Goal: Task Accomplishment & Management: Manage account settings

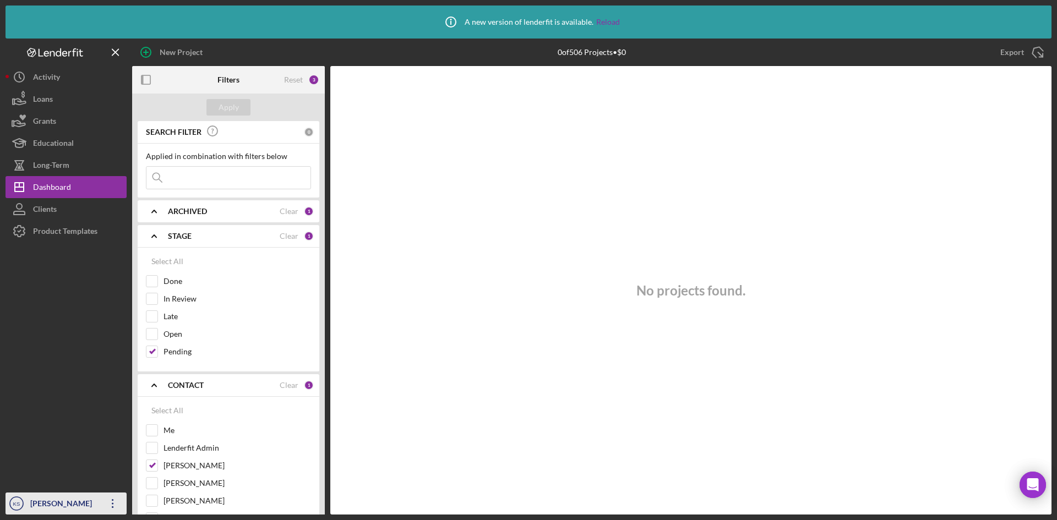
click at [110, 501] on icon "Icon/Overflow" at bounding box center [113, 504] width 28 height 28
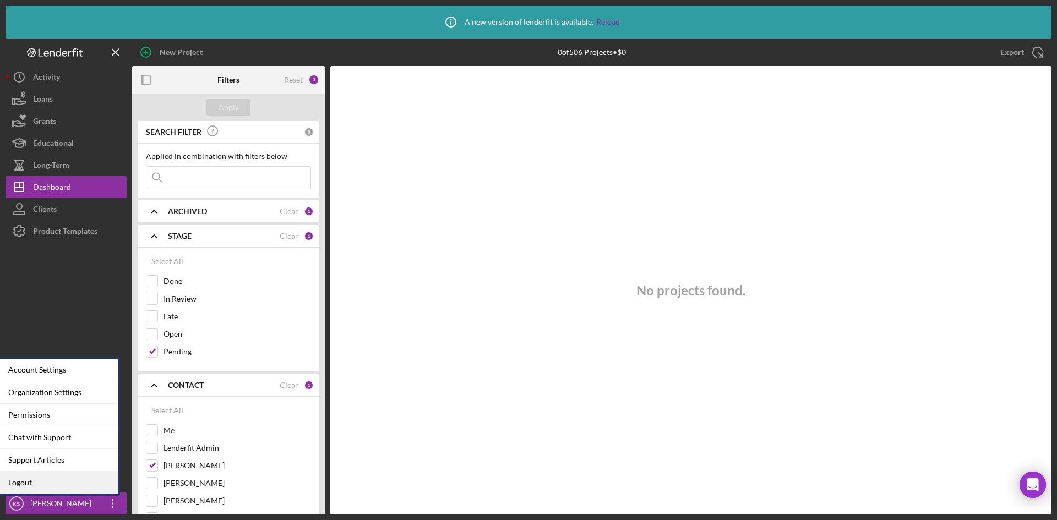
click at [28, 483] on link "Logout" at bounding box center [57, 483] width 121 height 23
